Goal: Transaction & Acquisition: Book appointment/travel/reservation

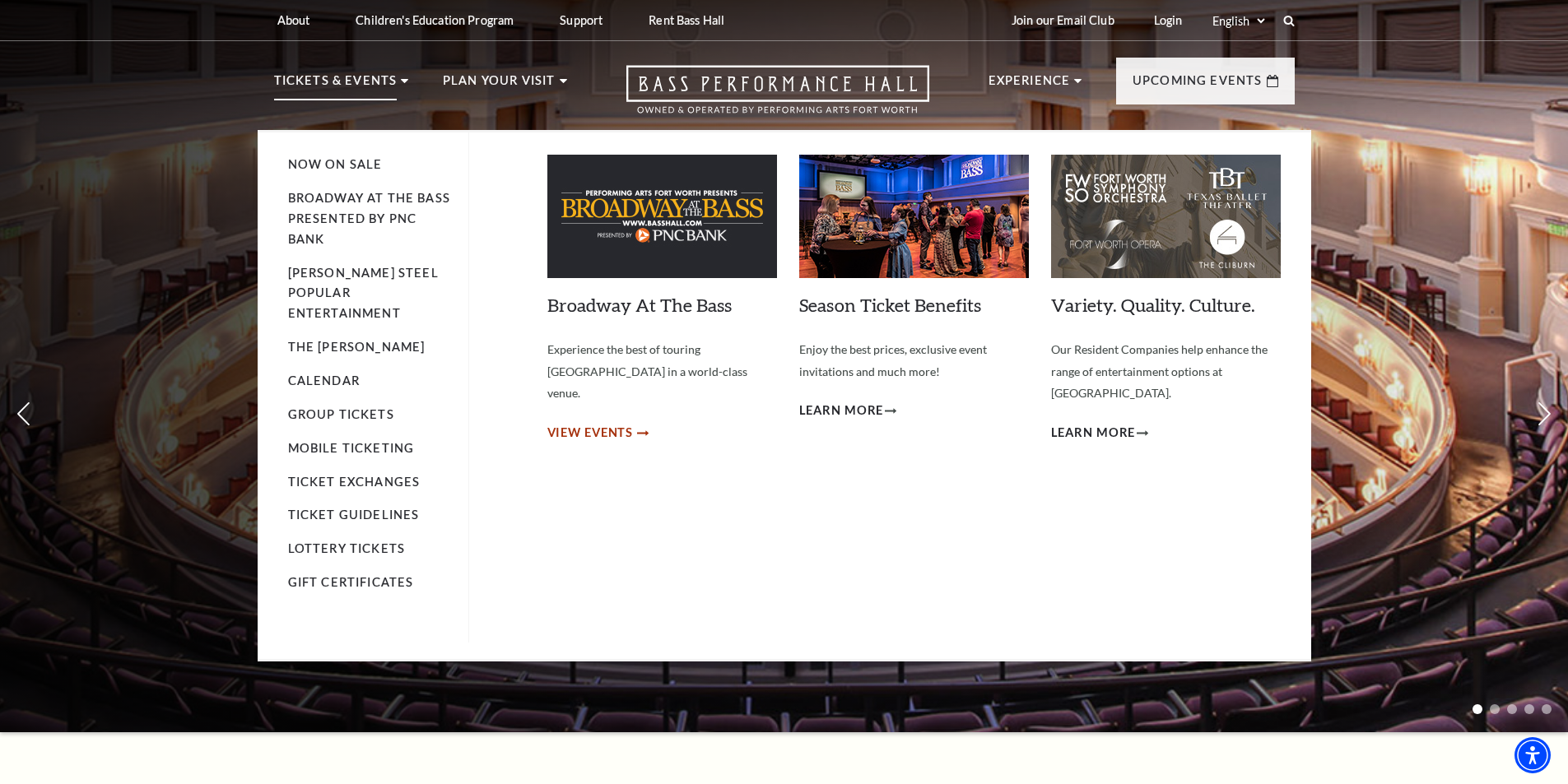
click at [574, 422] on span "View Events" at bounding box center [591, 432] width 87 height 20
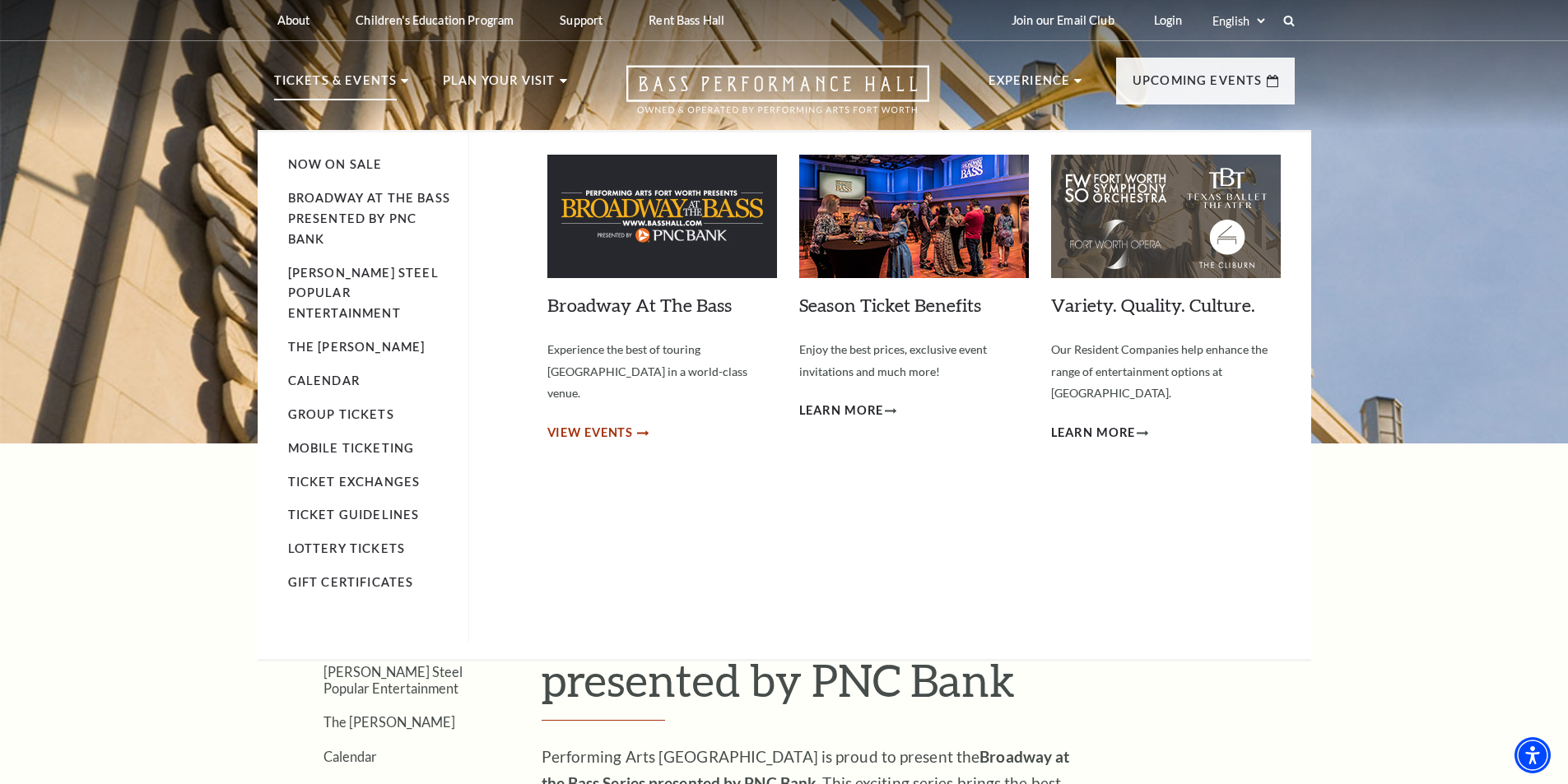
click at [603, 422] on span "View Events" at bounding box center [591, 432] width 87 height 20
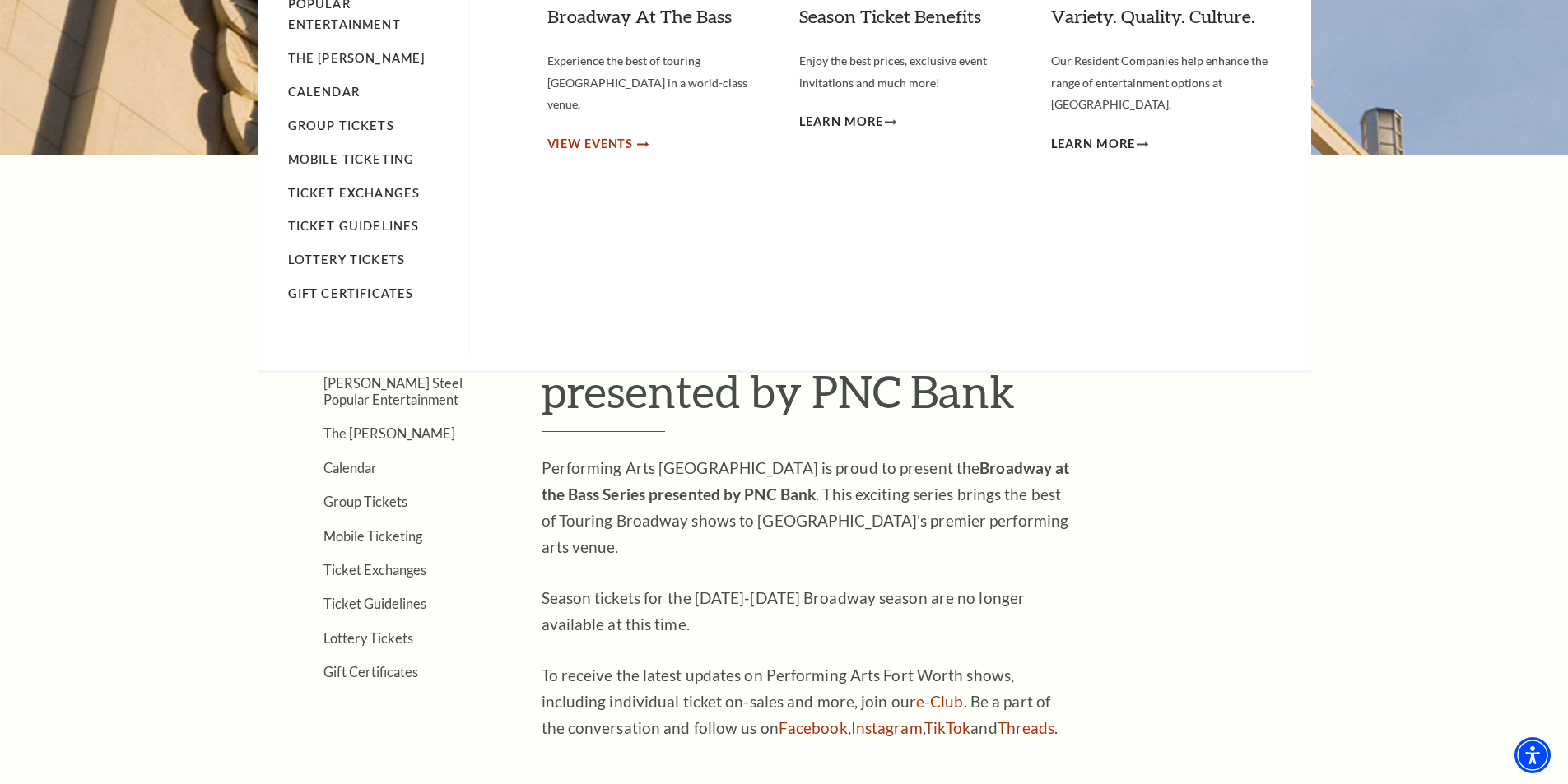
scroll to position [411, 0]
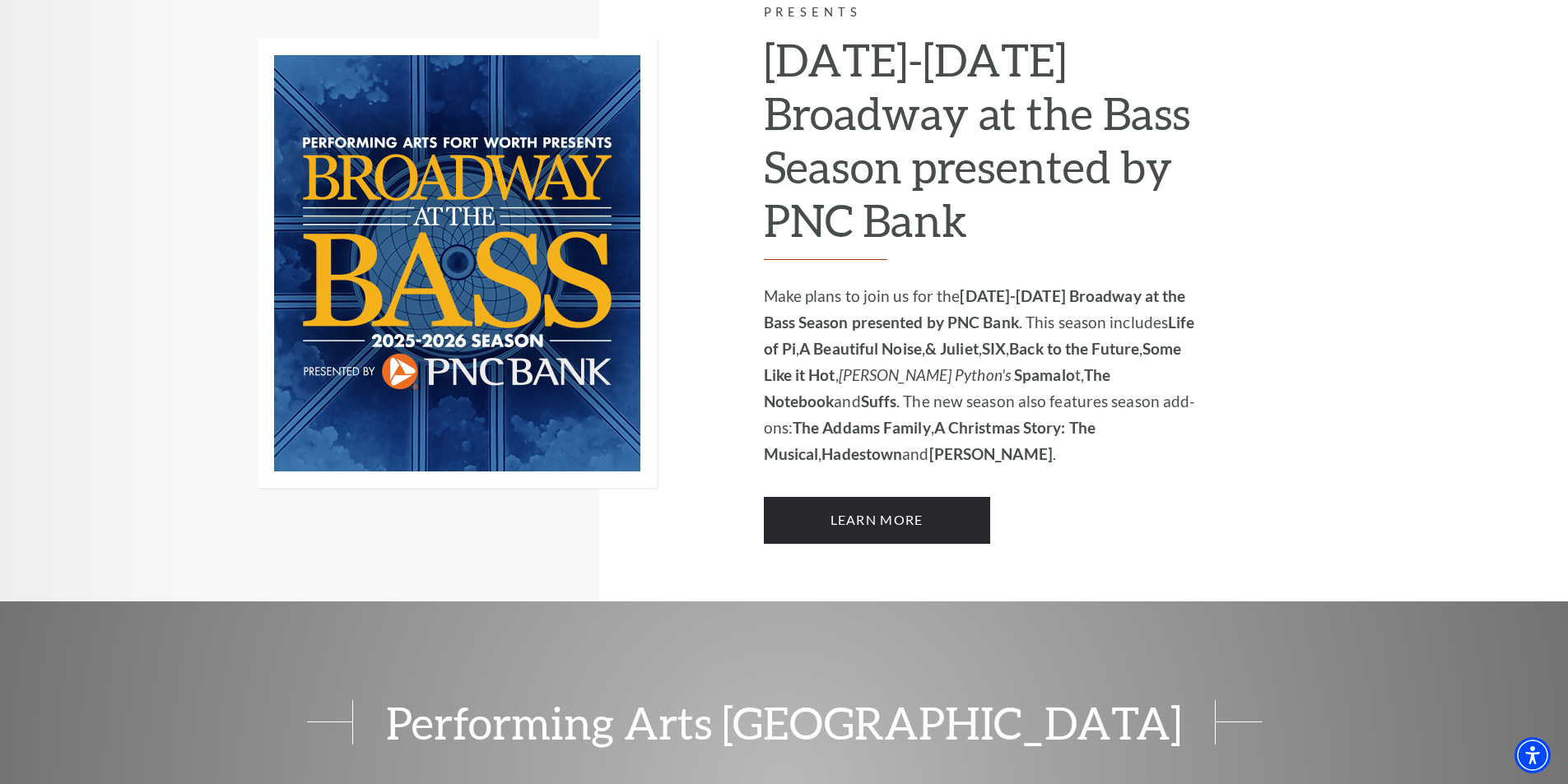
scroll to position [1234, 0]
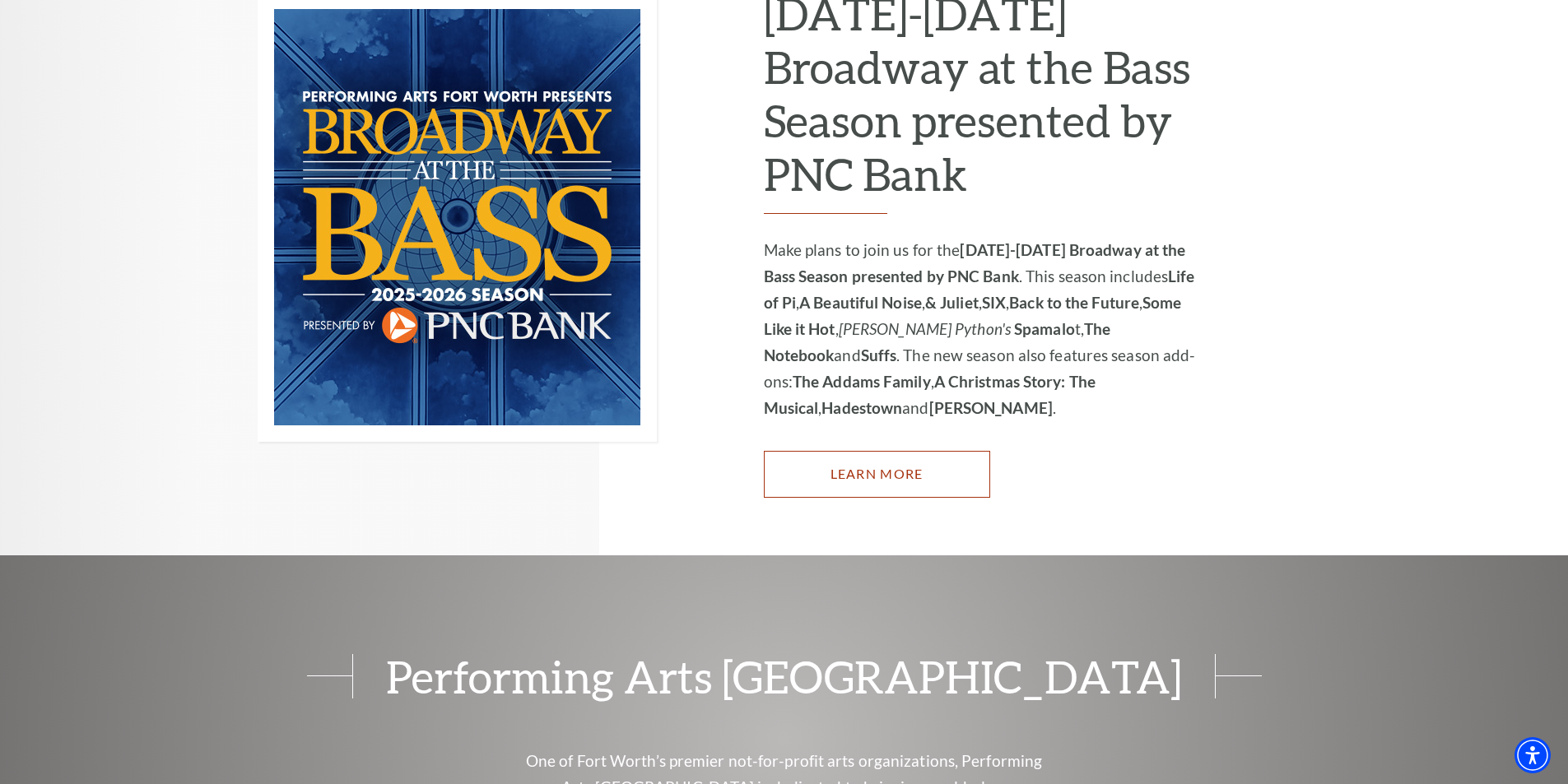
click at [860, 451] on link "Learn More" at bounding box center [876, 474] width 226 height 46
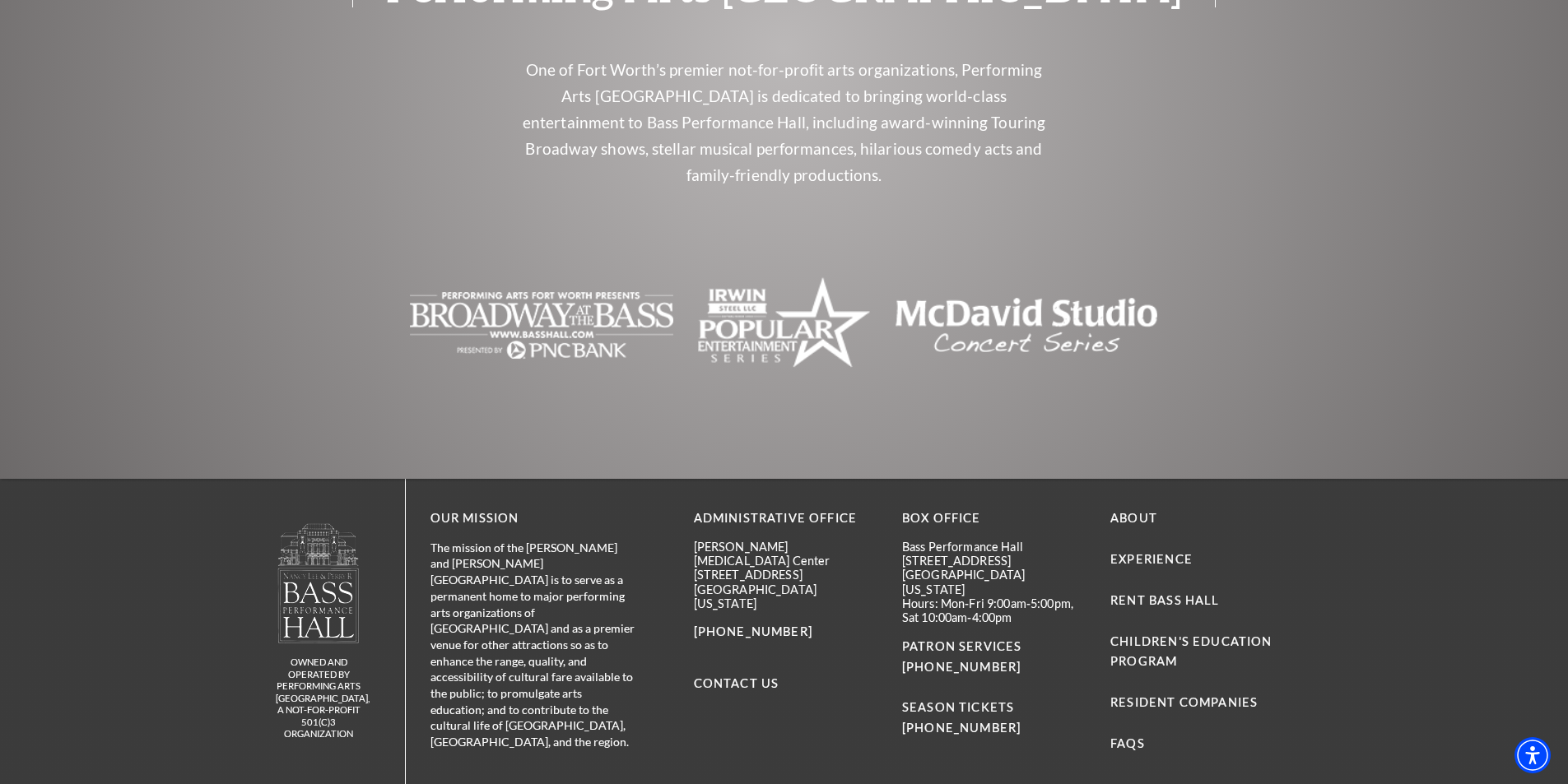
scroll to position [1941, 0]
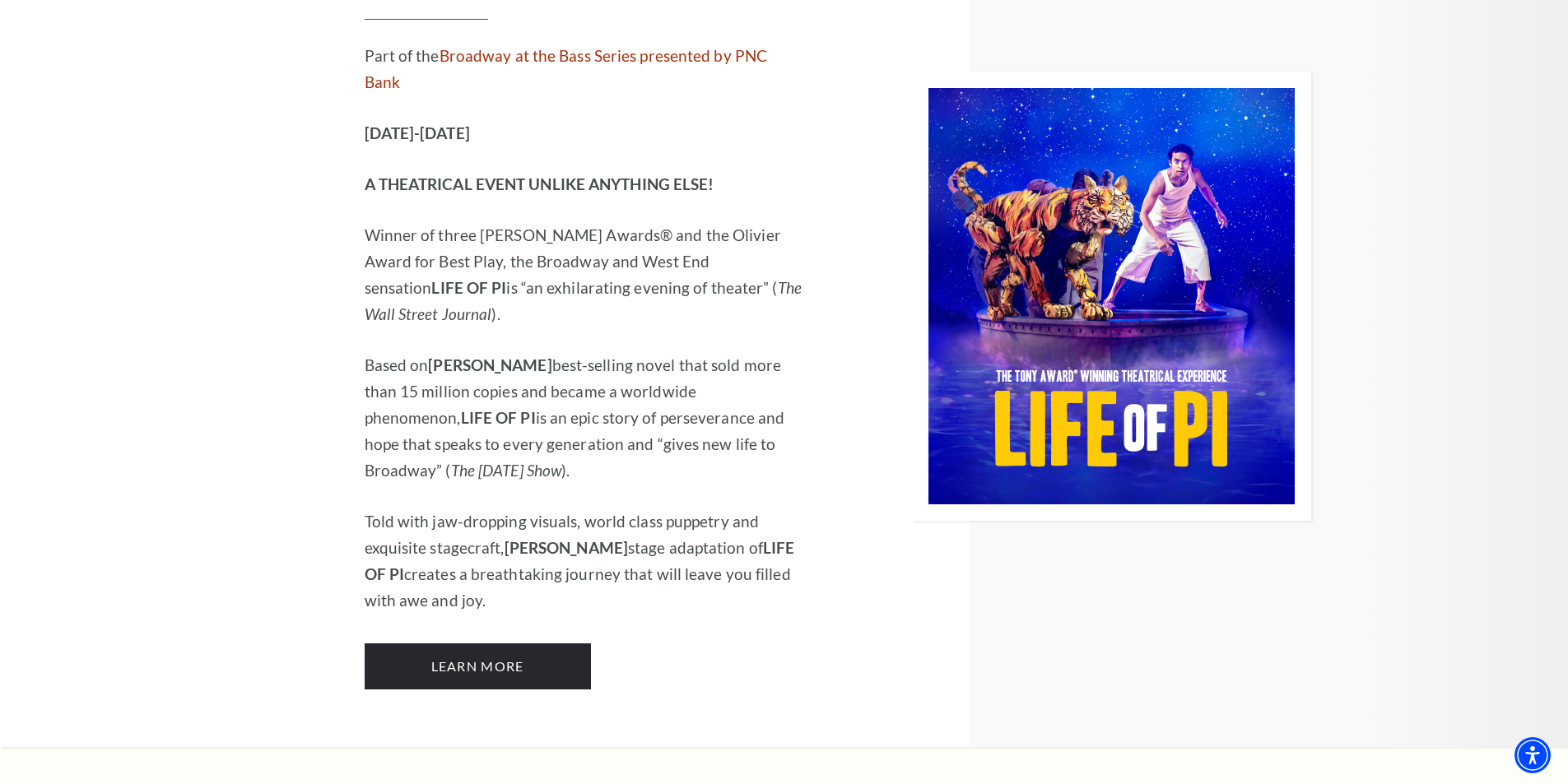
scroll to position [2056, 0]
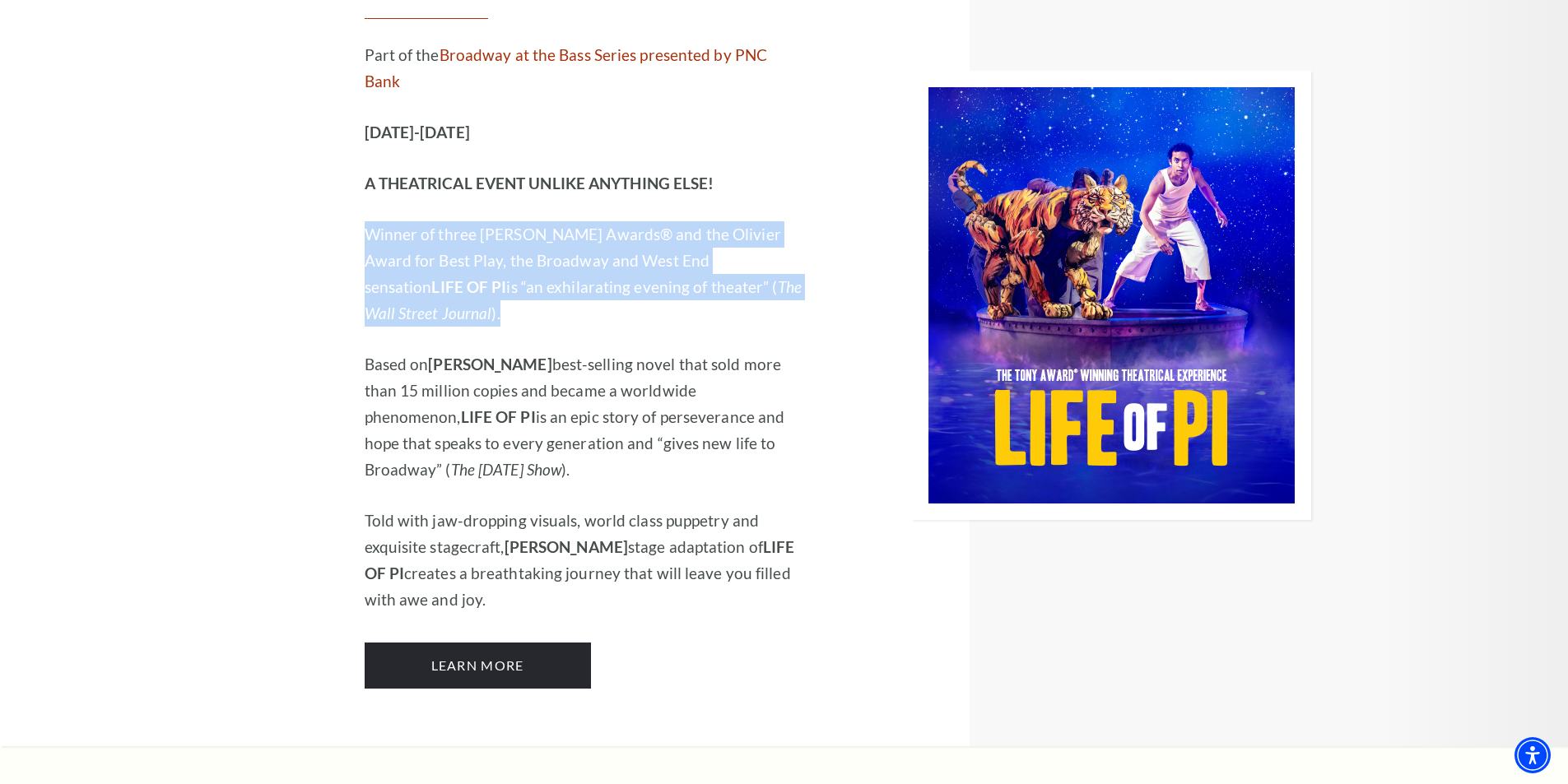
drag, startPoint x: 764, startPoint y: 249, endPoint x: 353, endPoint y: 188, distance: 415.5
click at [353, 188] on div "Performing Arts Fort Worth Presents Life of Pi Part of the Broadway at the Bass…" at bounding box center [531, 295] width 547 height 903
drag, startPoint x: 367, startPoint y: 185, endPoint x: 760, endPoint y: 237, distance: 396.4
click at [760, 237] on p "Winner of three Tony Awards® and the Olivier Award for Best Play, the Broadway …" at bounding box center [585, 273] width 440 height 105
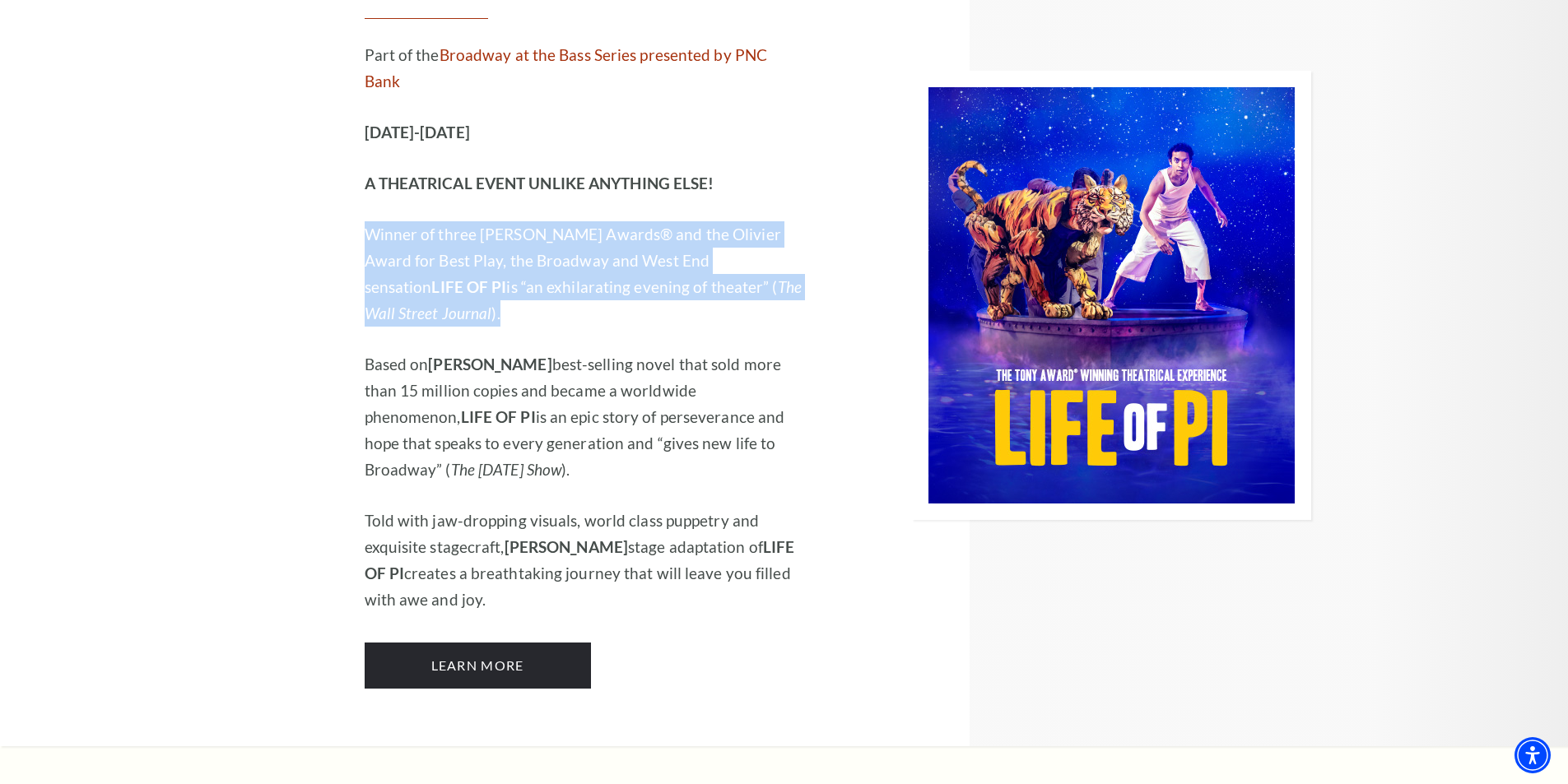
click at [760, 237] on p "Winner of three Tony Awards® and the Olivier Award for Best Play, the Broadway …" at bounding box center [585, 273] width 440 height 105
drag, startPoint x: 769, startPoint y: 235, endPoint x: 348, endPoint y: 198, distance: 422.6
click at [348, 198] on div "Performing Arts Fort Worth Presents Life of Pi Part of the Broadway at the Bass…" at bounding box center [531, 295] width 547 height 903
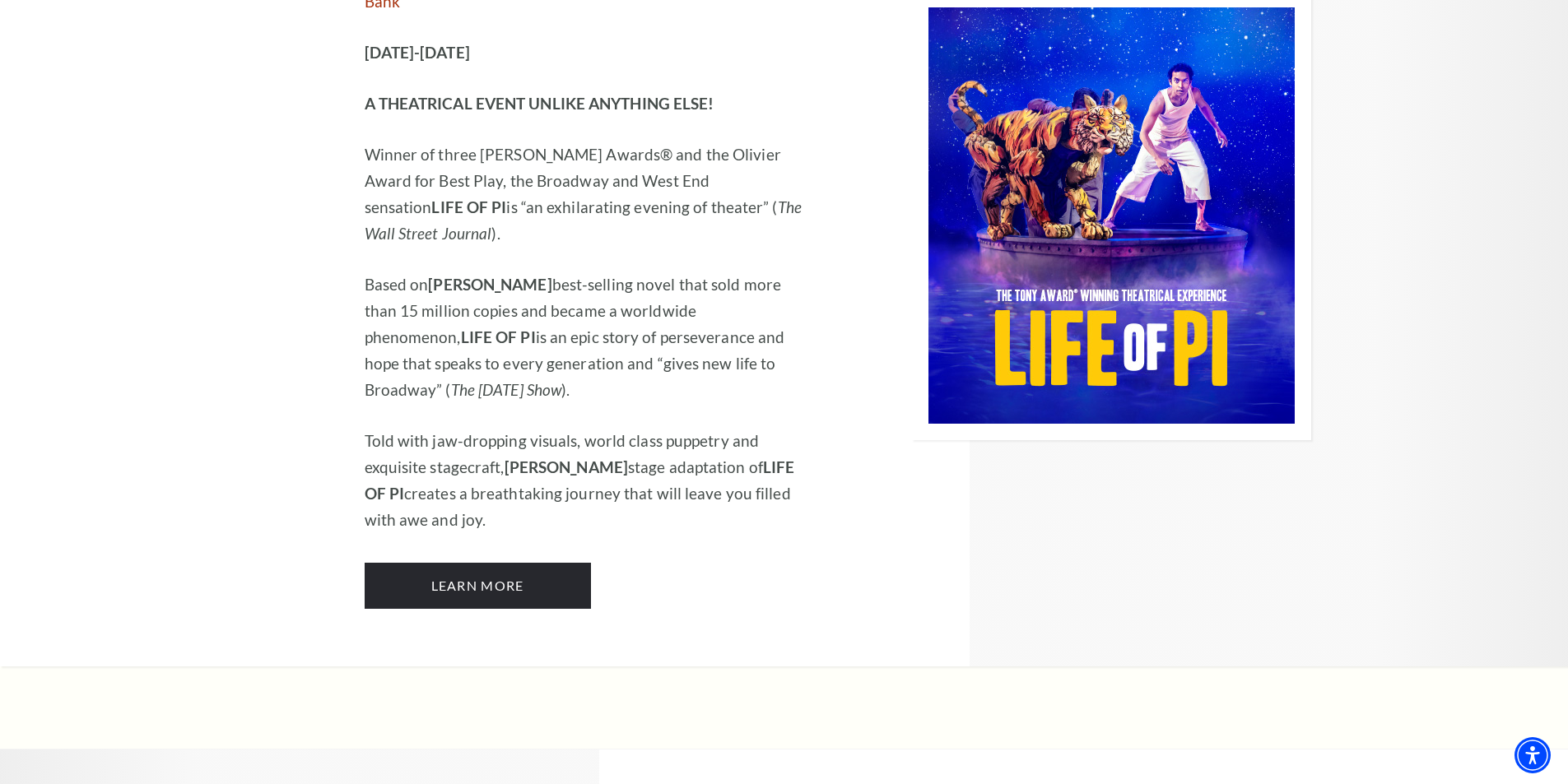
scroll to position [2138, 0]
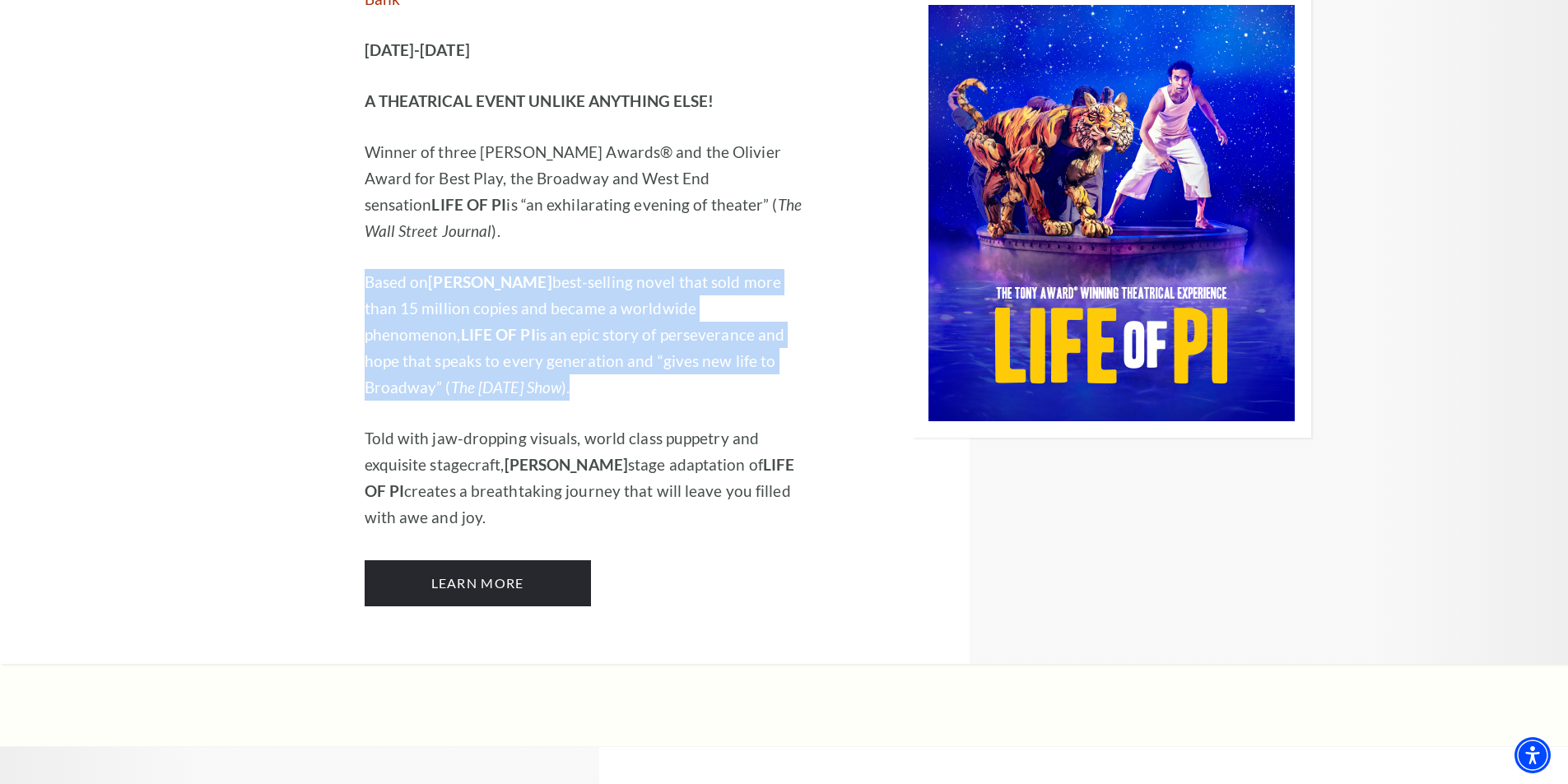
drag, startPoint x: 429, startPoint y: 316, endPoint x: 343, endPoint y: 209, distance: 137.3
click at [343, 209] on div "Performing Arts Fort Worth Presents Life of Pi Part of the Broadway at the Bass…" at bounding box center [531, 213] width 547 height 903
drag, startPoint x: 364, startPoint y: 204, endPoint x: 439, endPoint y: 319, distance: 137.3
click at [439, 319] on p "Based on Yann Martel’s best-selling novel that sold more than 15 million copies…" at bounding box center [585, 334] width 440 height 132
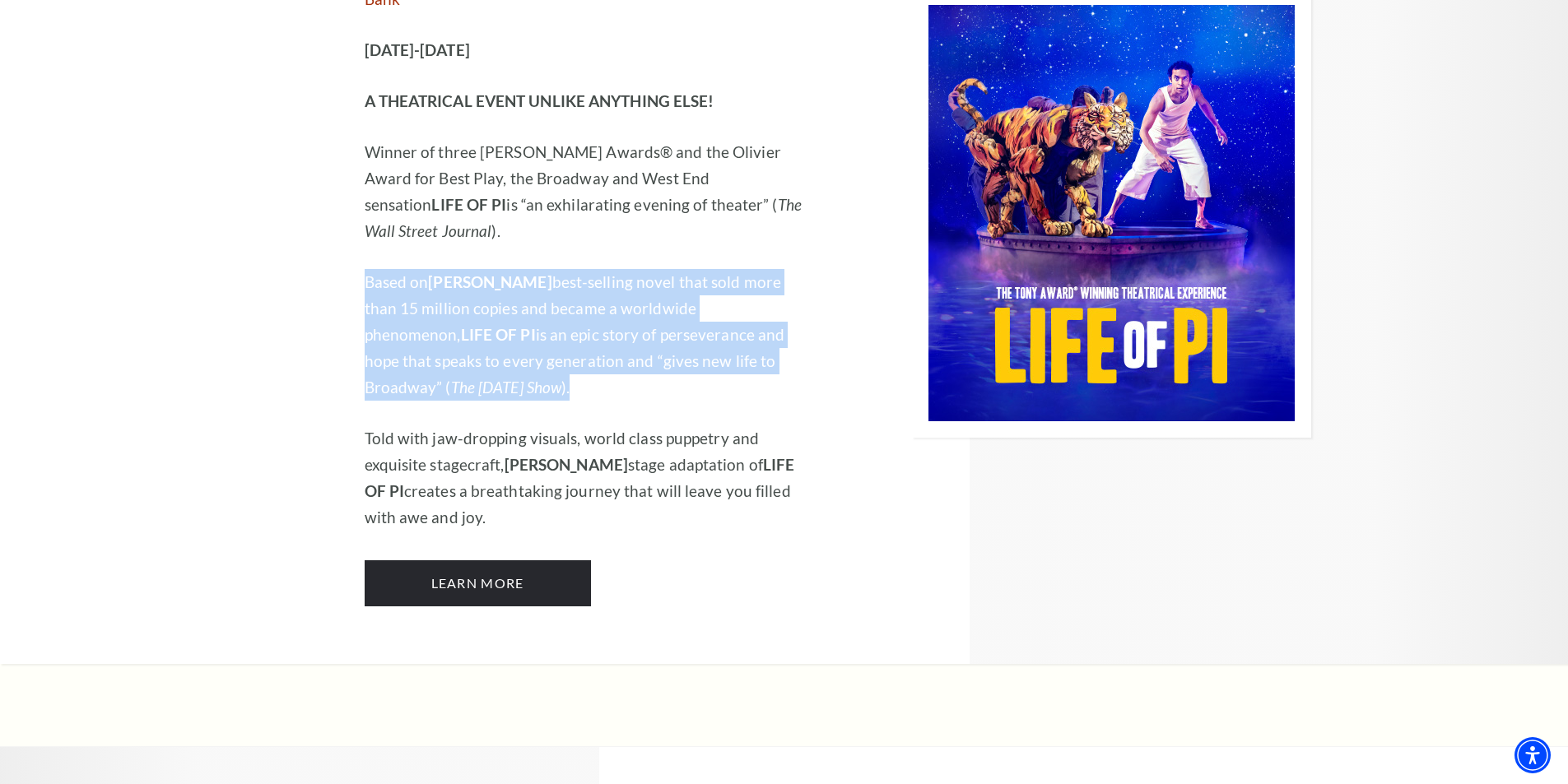
click at [439, 319] on p "Based on Yann Martel’s best-selling novel that sold more than 15 million copies…" at bounding box center [585, 334] width 440 height 132
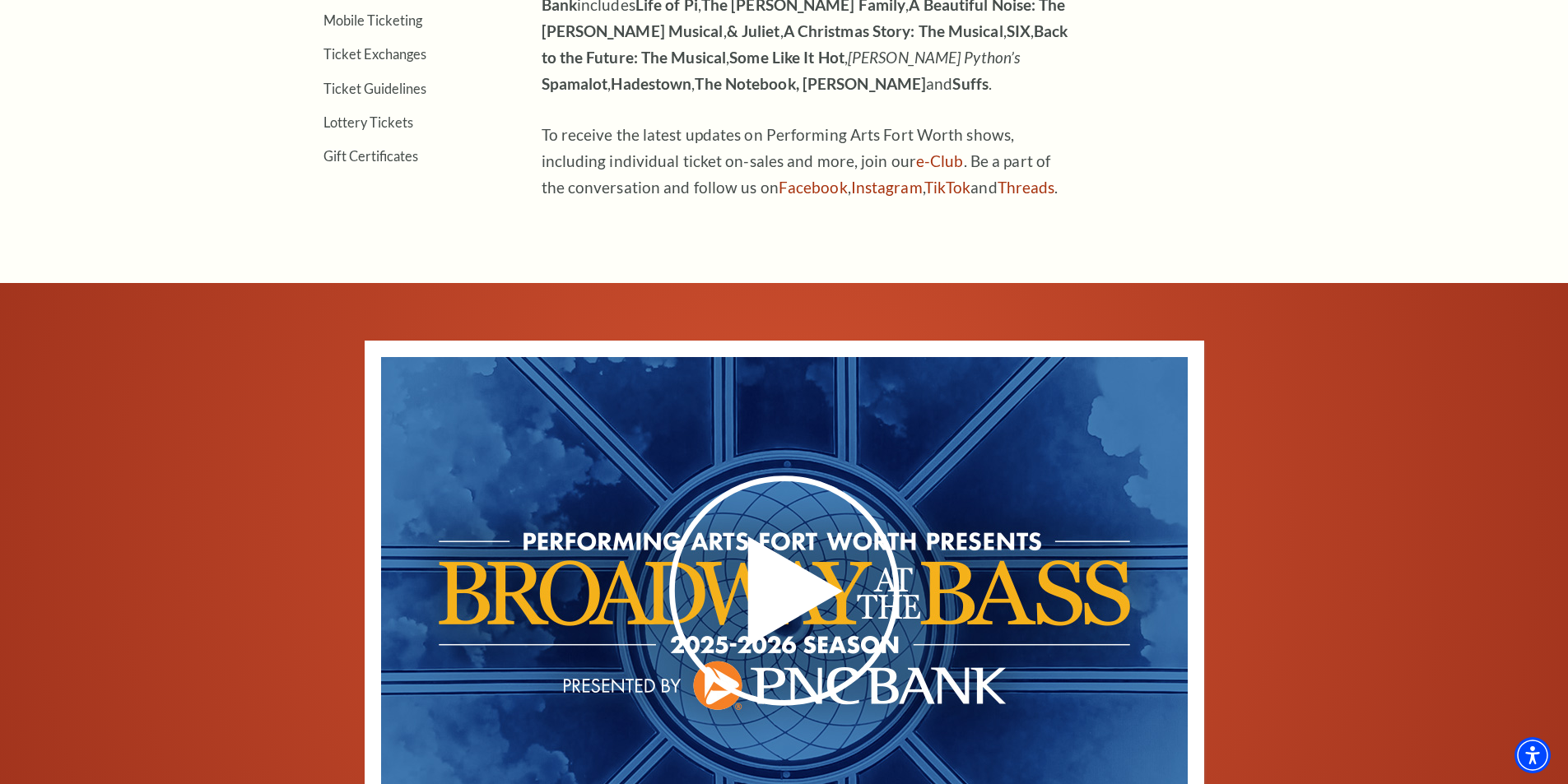
scroll to position [740, 0]
